Goal: Navigation & Orientation: Find specific page/section

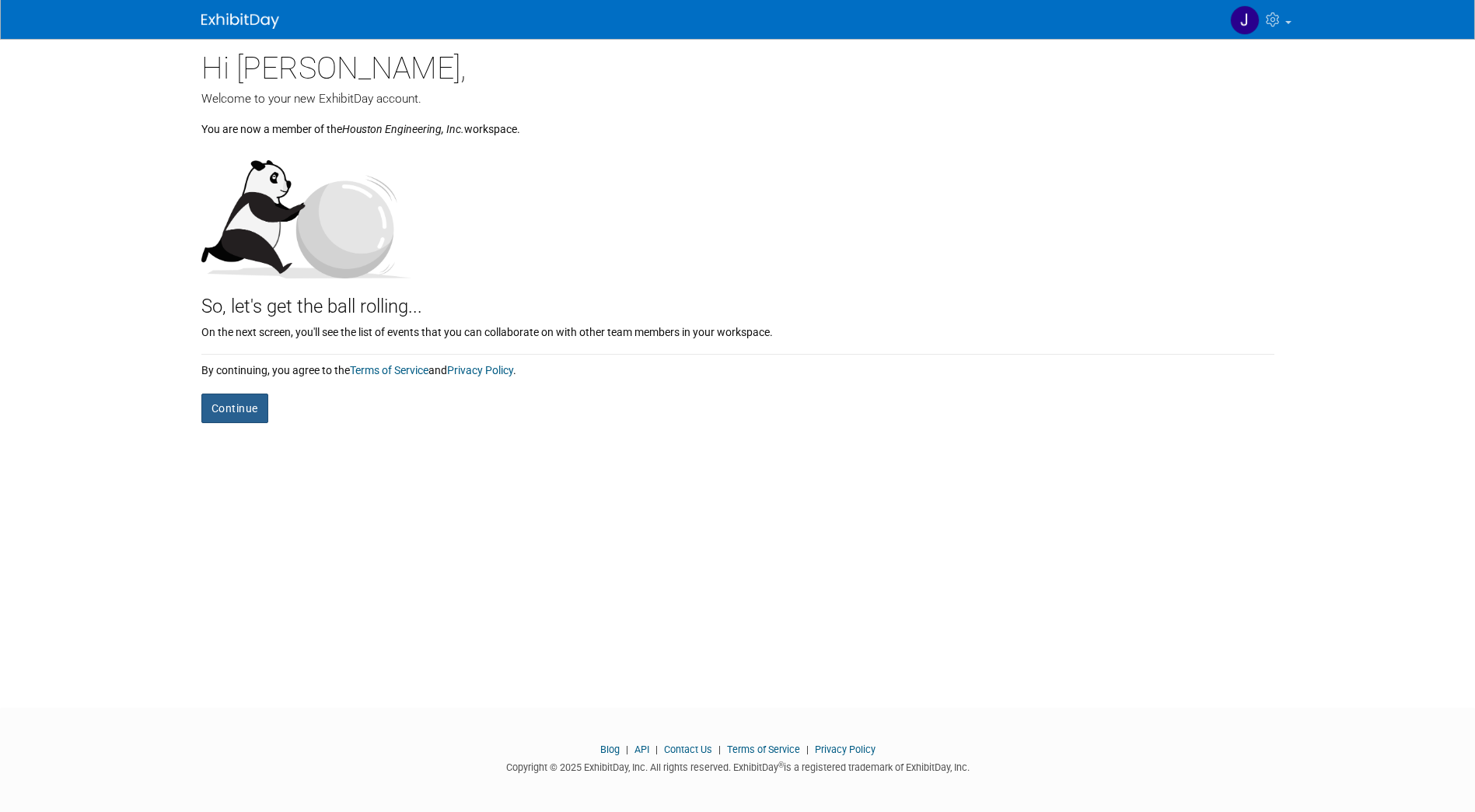
click at [226, 418] on button "Continue" at bounding box center [235, 408] width 67 height 29
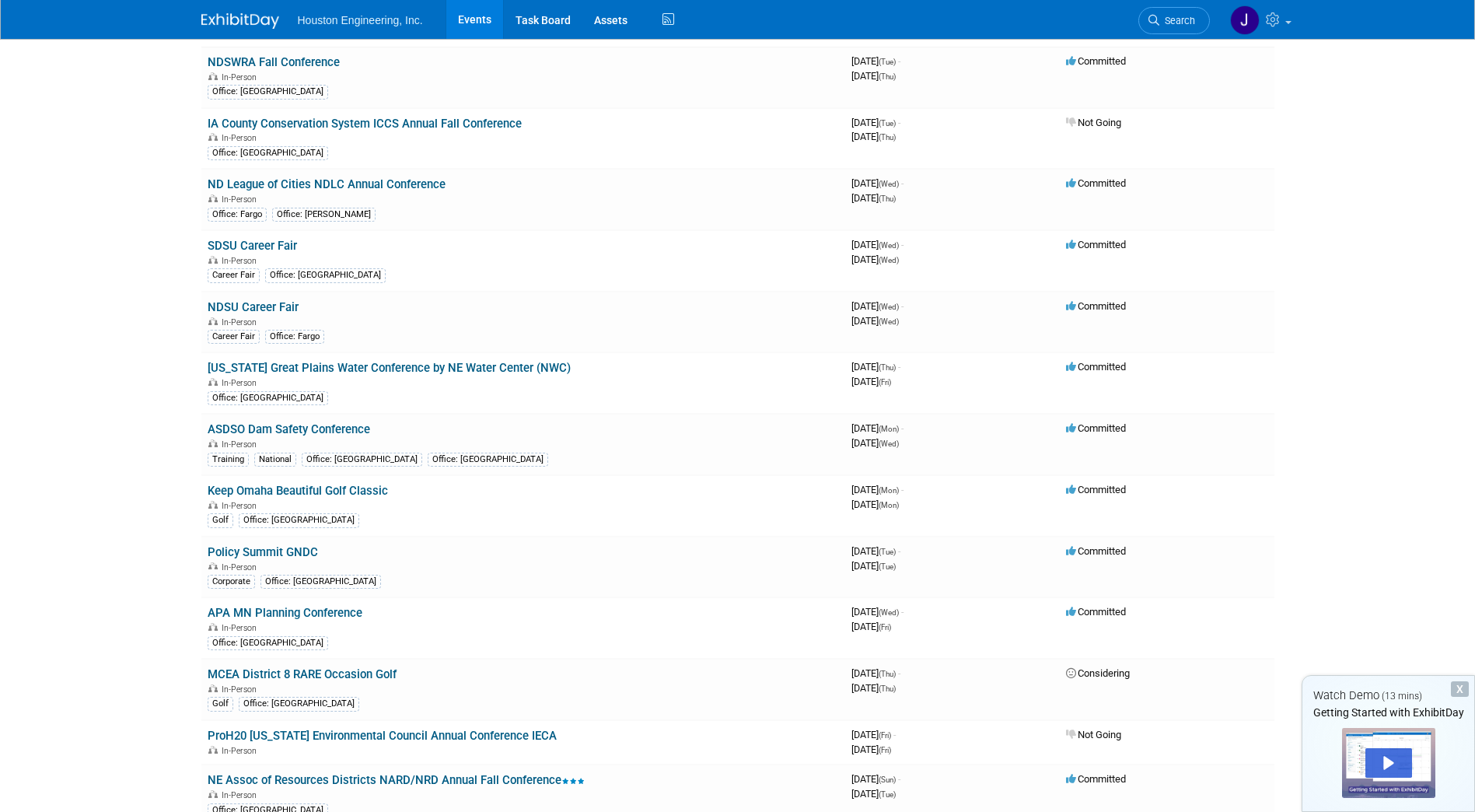
scroll to position [156, 0]
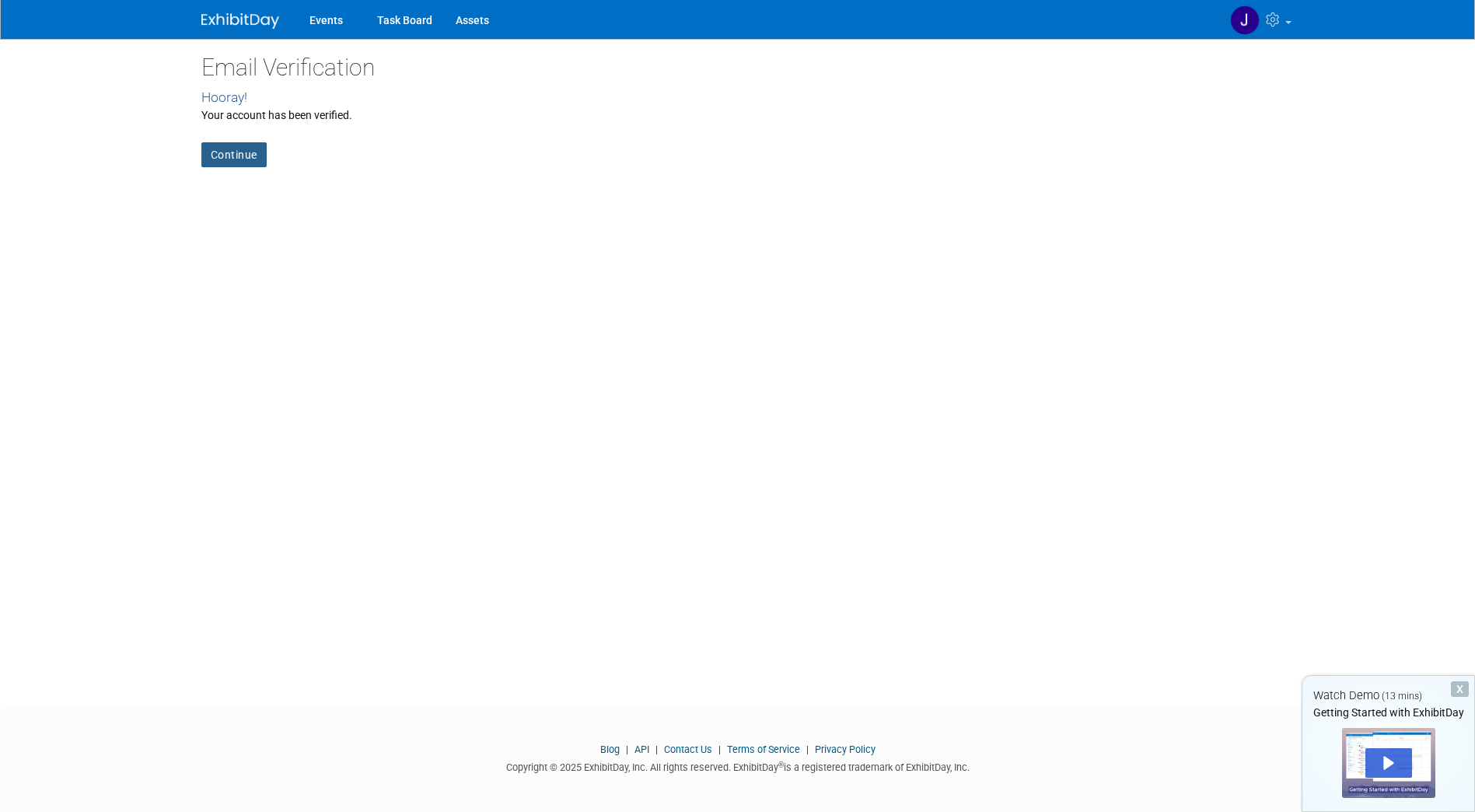
click at [227, 154] on link "Continue" at bounding box center [234, 155] width 65 height 25
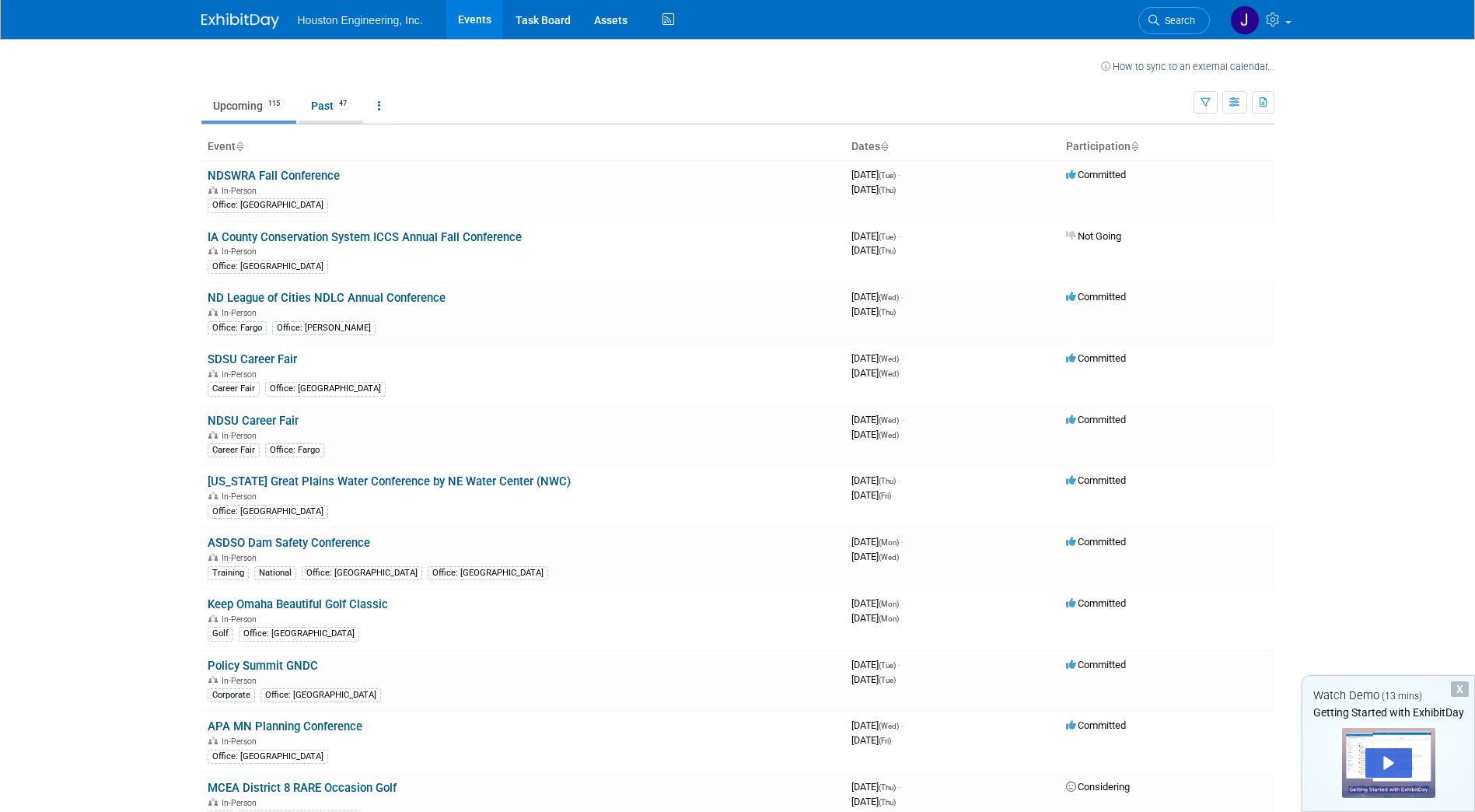
click at [329, 105] on link "Past 47" at bounding box center [330, 105] width 63 height 29
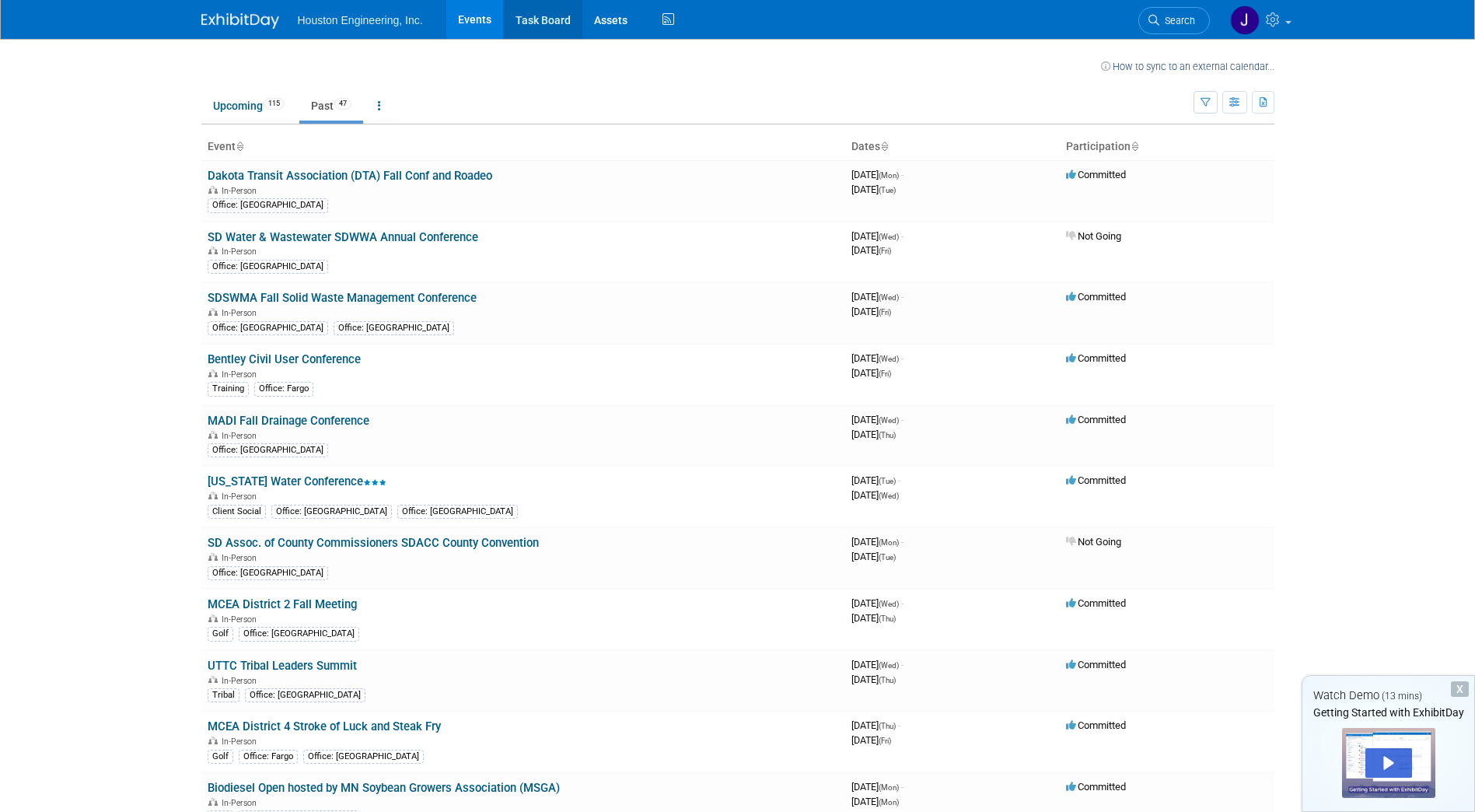
click at [529, 21] on link "Task Board" at bounding box center [543, 19] width 79 height 39
